Goal: Entertainment & Leisure: Consume media (video, audio)

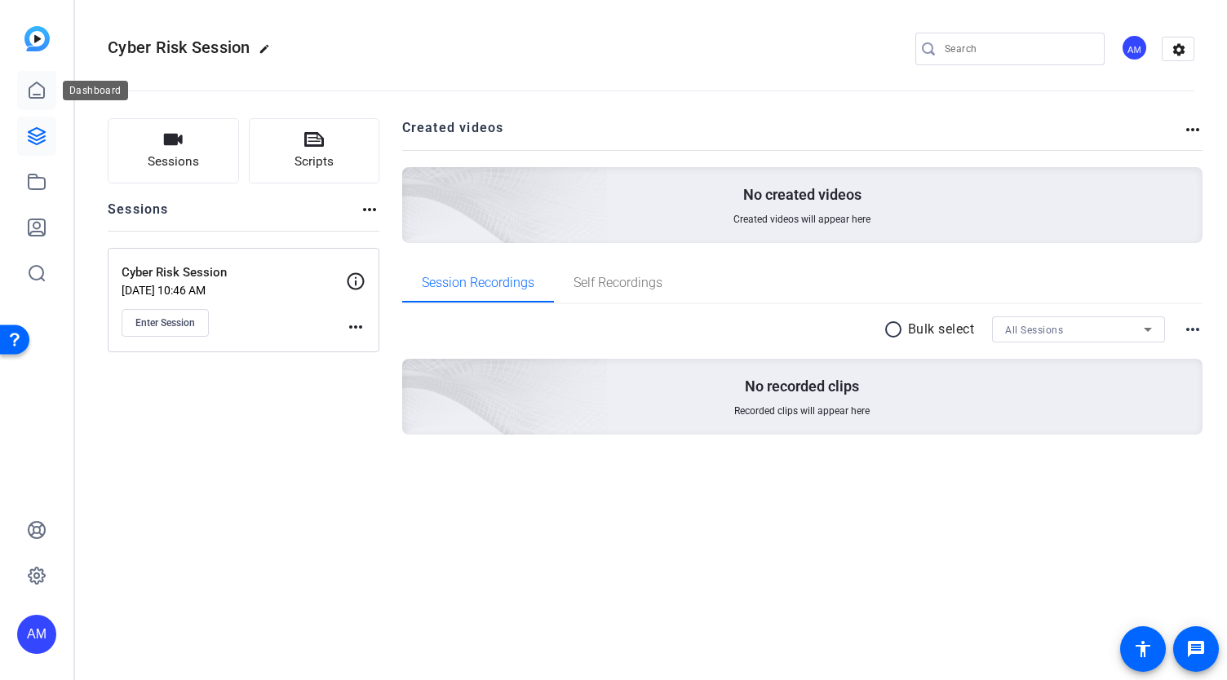
click at [29, 89] on icon at bounding box center [36, 89] width 15 height 15
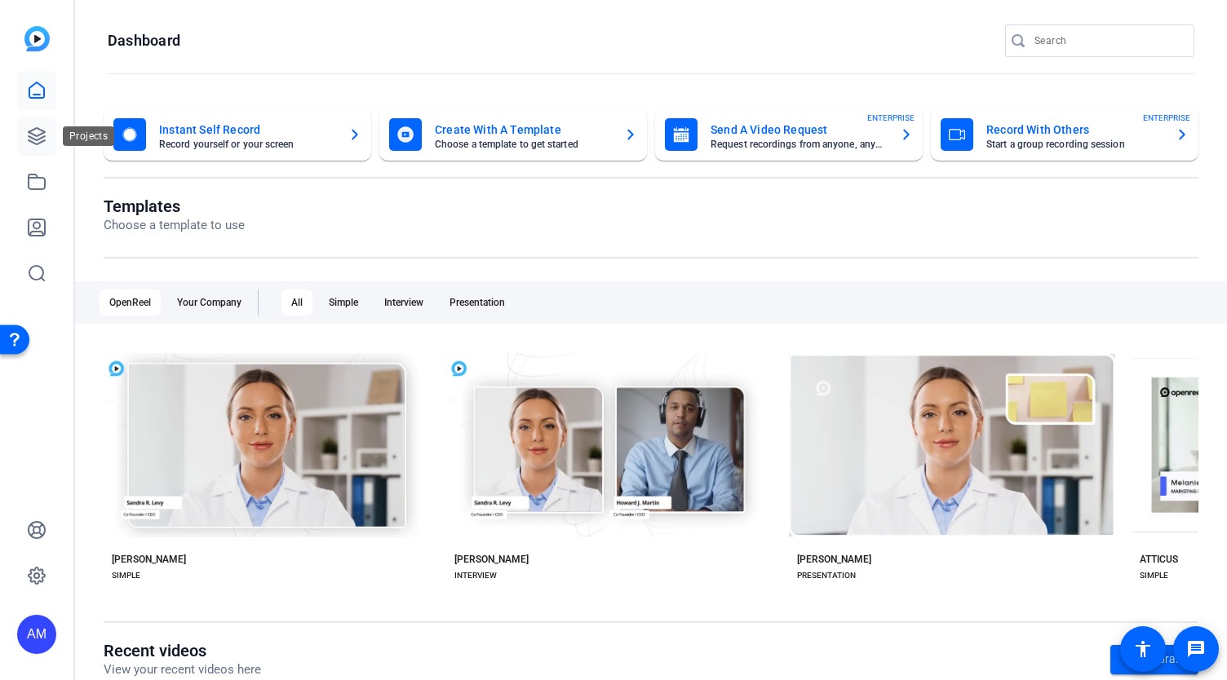
click at [36, 135] on icon at bounding box center [37, 136] width 16 height 16
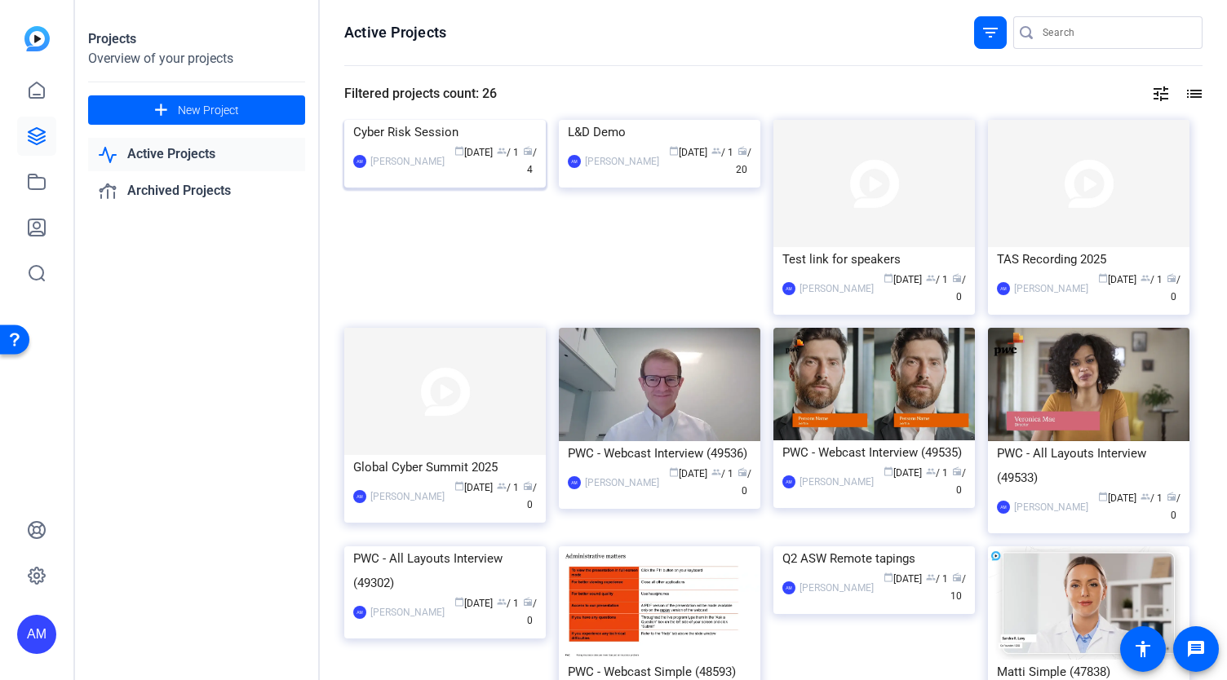
click at [497, 120] on img at bounding box center [444, 120] width 201 height 0
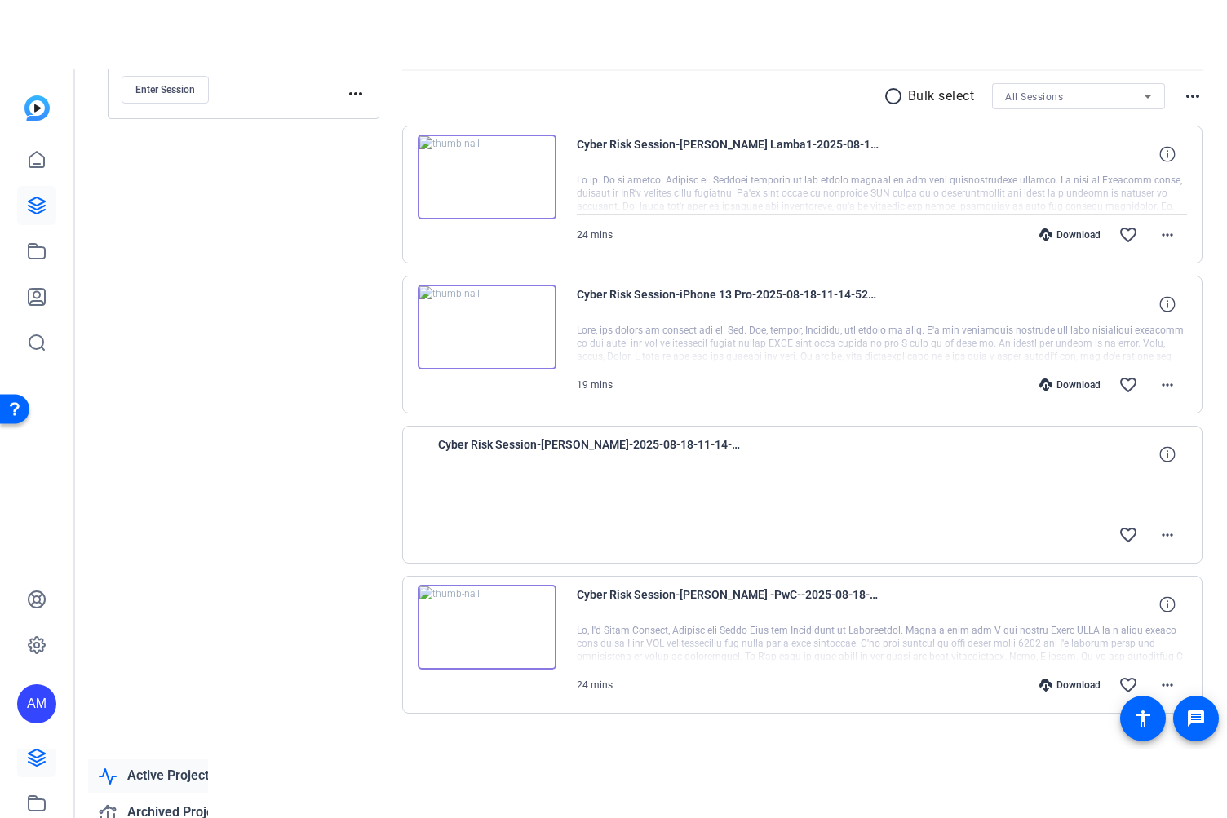
scroll to position [336, 0]
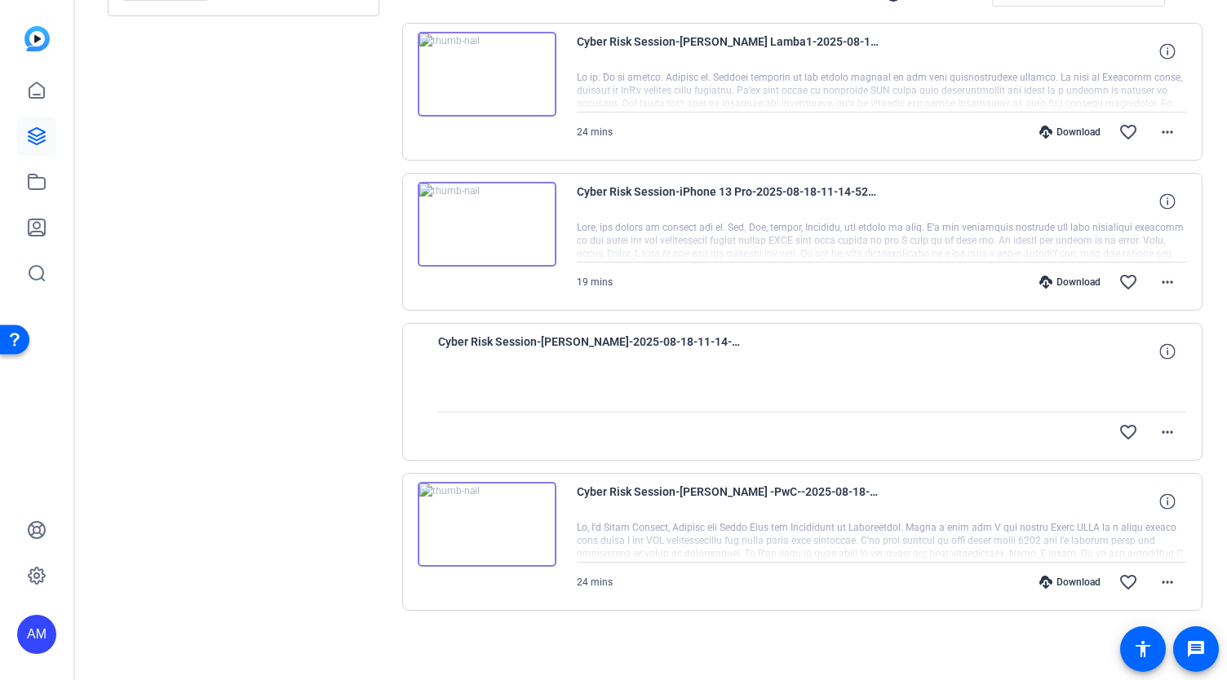
click at [798, 360] on div "Cyber Risk Session-[PERSON_NAME]-2025-08-18-11-14-52-809-2" at bounding box center [813, 351] width 750 height 39
click at [520, 372] on div at bounding box center [813, 391] width 750 height 41
click at [487, 228] on img at bounding box center [487, 224] width 139 height 85
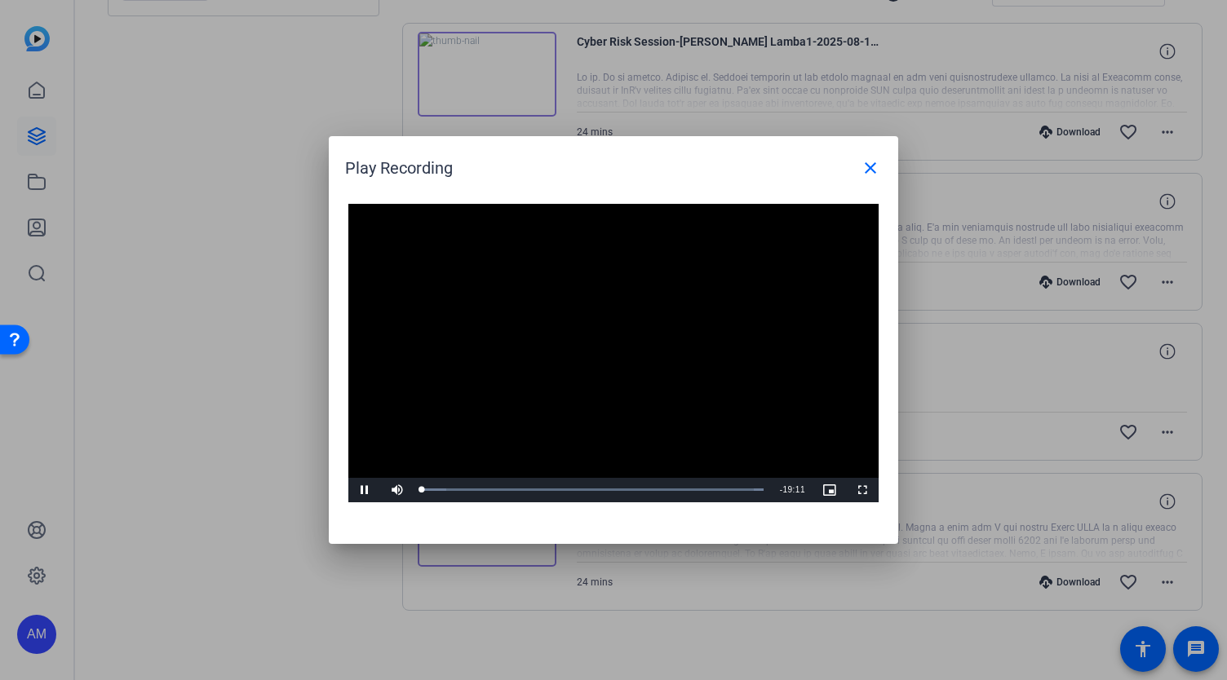
click at [600, 342] on video "Video Player" at bounding box center [613, 353] width 530 height 298
click at [638, 497] on div "Loaded : 100.00% 12:10 00:00" at bounding box center [592, 490] width 358 height 24
click at [360, 490] on span "Video Player" at bounding box center [364, 490] width 33 height 0
click at [860, 490] on span "Video Player" at bounding box center [862, 490] width 33 height 0
click at [873, 163] on mat-icon "close" at bounding box center [870, 168] width 20 height 20
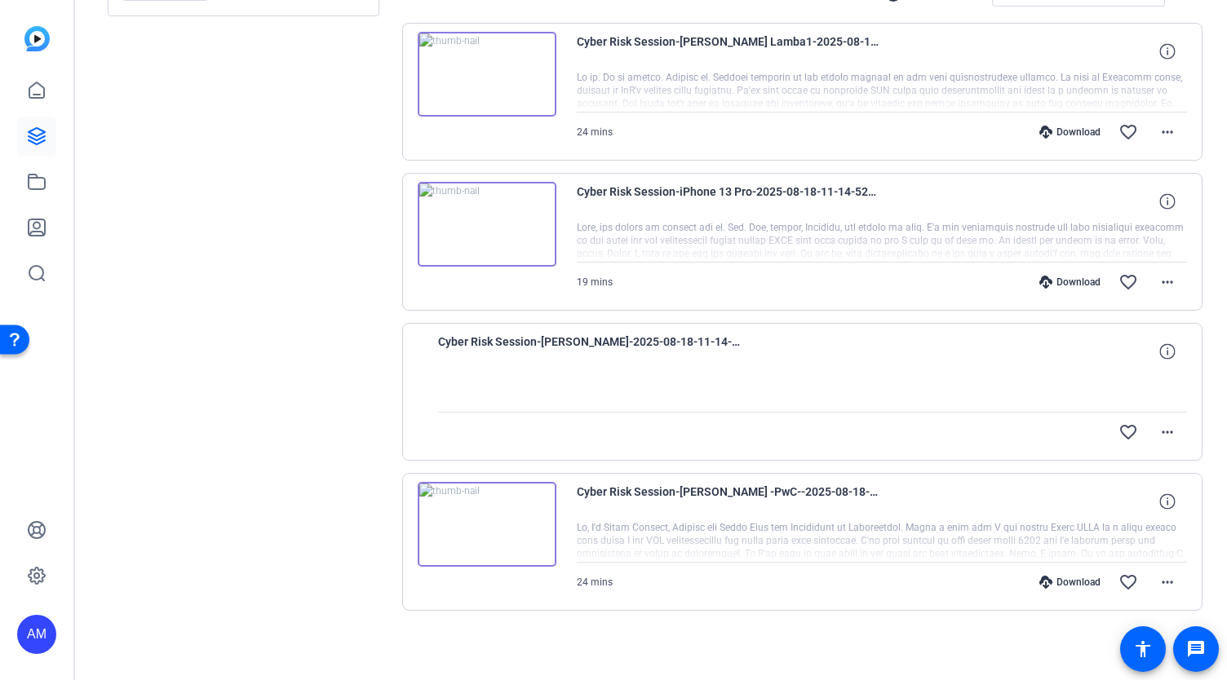
click at [525, 95] on img at bounding box center [487, 74] width 139 height 85
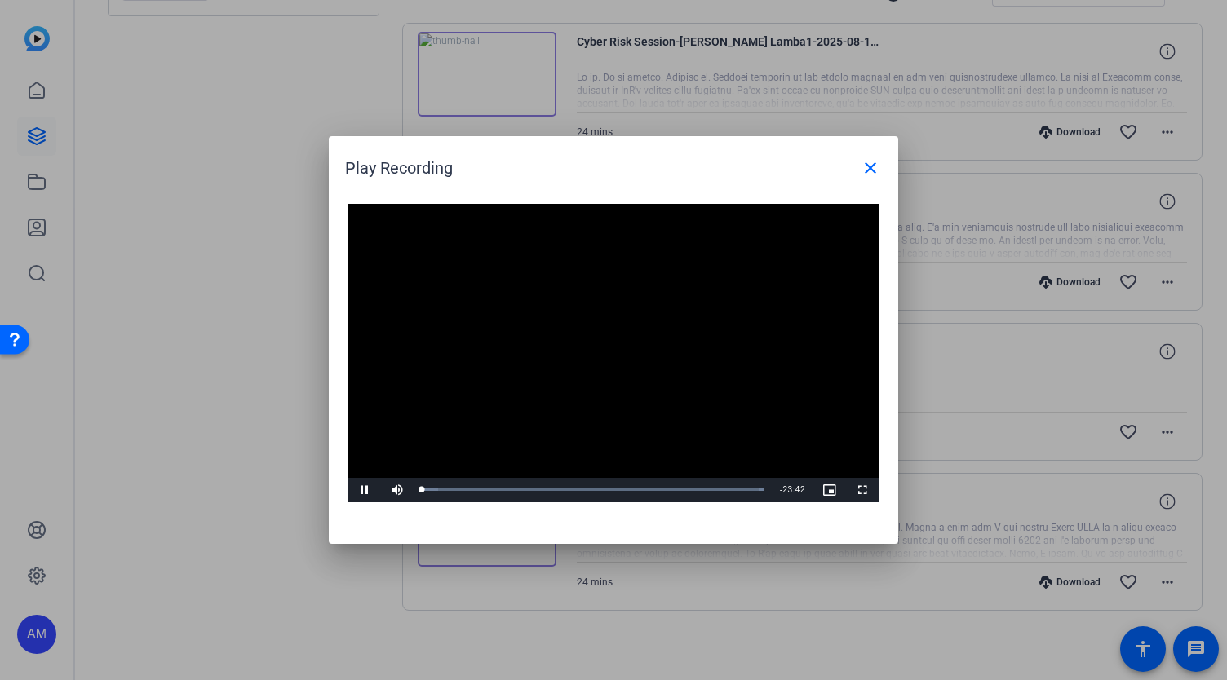
click at [589, 339] on video "Video Player" at bounding box center [613, 353] width 530 height 298
click at [654, 485] on div "Loaded : 100.00% 16:10 00:00" at bounding box center [592, 490] width 358 height 24
click at [363, 490] on span "Video Player" at bounding box center [364, 490] width 33 height 0
click at [866, 171] on mat-icon "close" at bounding box center [870, 168] width 20 height 20
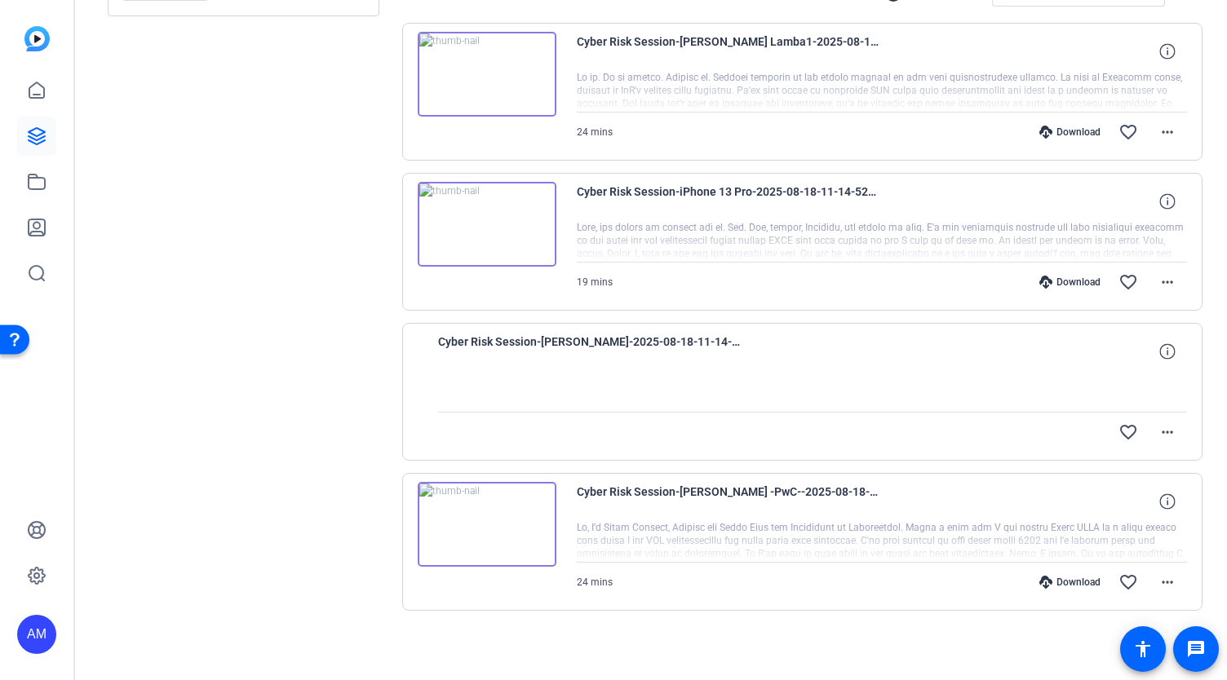
click at [489, 518] on img at bounding box center [487, 524] width 139 height 85
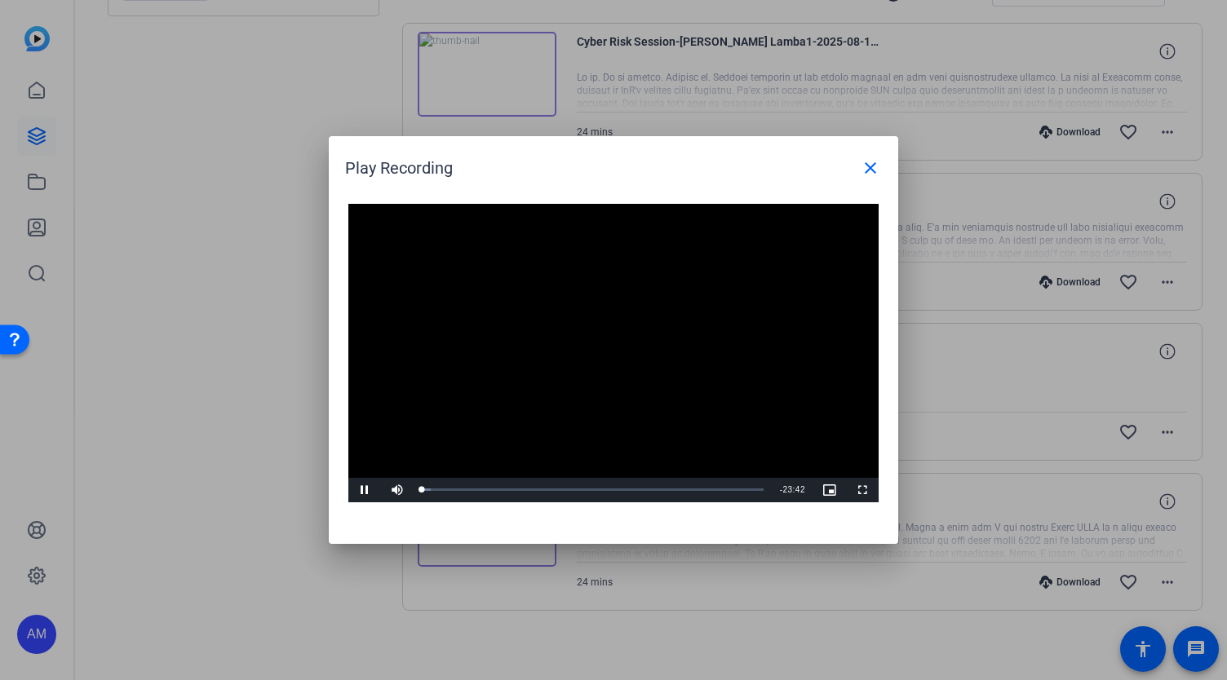
click at [604, 335] on video "Video Player" at bounding box center [613, 353] width 530 height 298
click at [500, 487] on div "Loaded : 2.71% 05:25 00:00" at bounding box center [592, 490] width 358 height 24
click at [362, 490] on span "Video Player" at bounding box center [364, 490] width 33 height 0
click at [608, 487] on div "Loaded : 24.73% 13:07 05:28" at bounding box center [592, 490] width 358 height 24
click at [751, 493] on div "Loaded : 54.92% 22:51 13:02" at bounding box center [592, 490] width 358 height 24
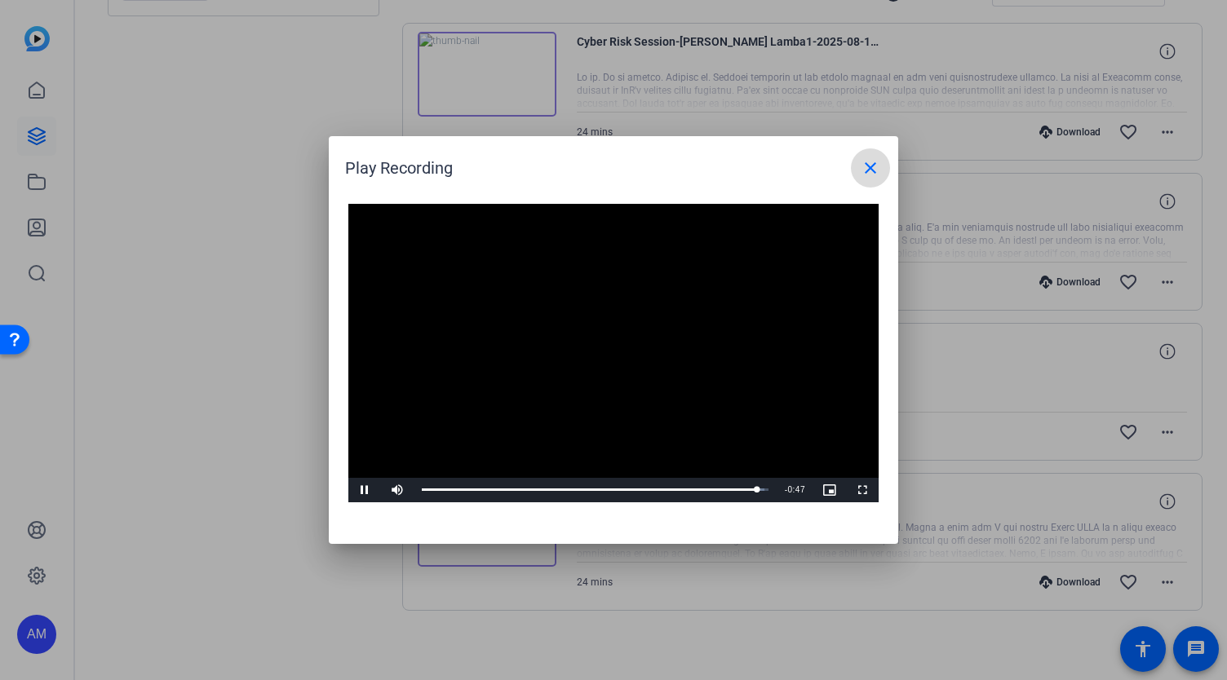
click at [873, 165] on mat-icon "close" at bounding box center [870, 168] width 20 height 20
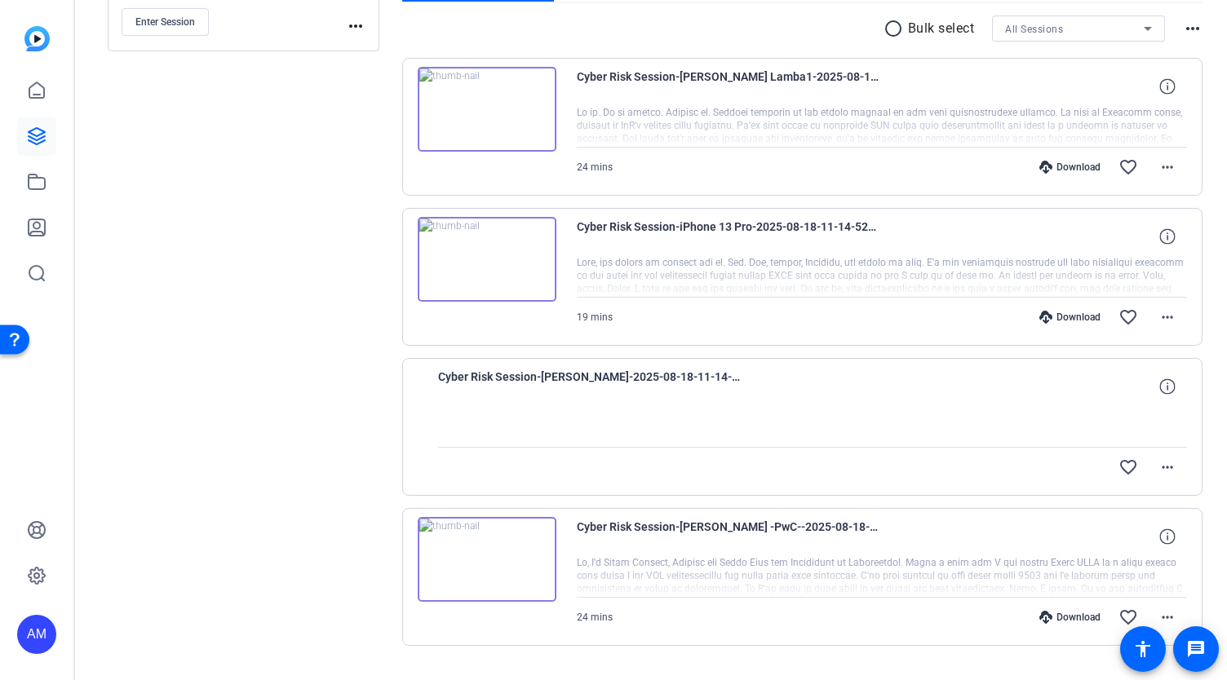
scroll to position [310, 0]
